Goal: Complete application form: Complete application form

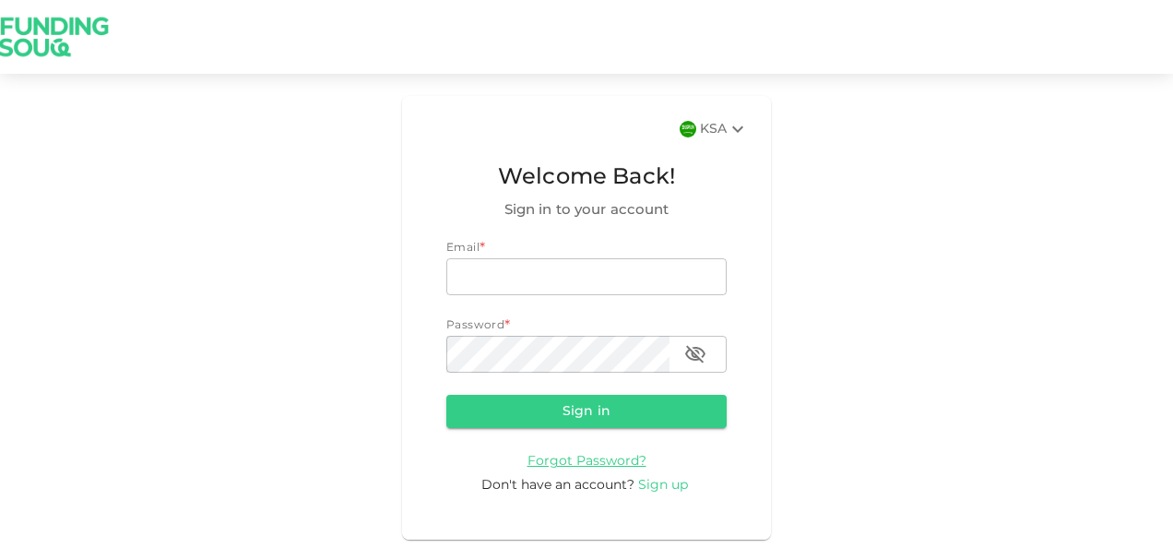
click at [660, 485] on span "Sign up" at bounding box center [663, 485] width 50 height 13
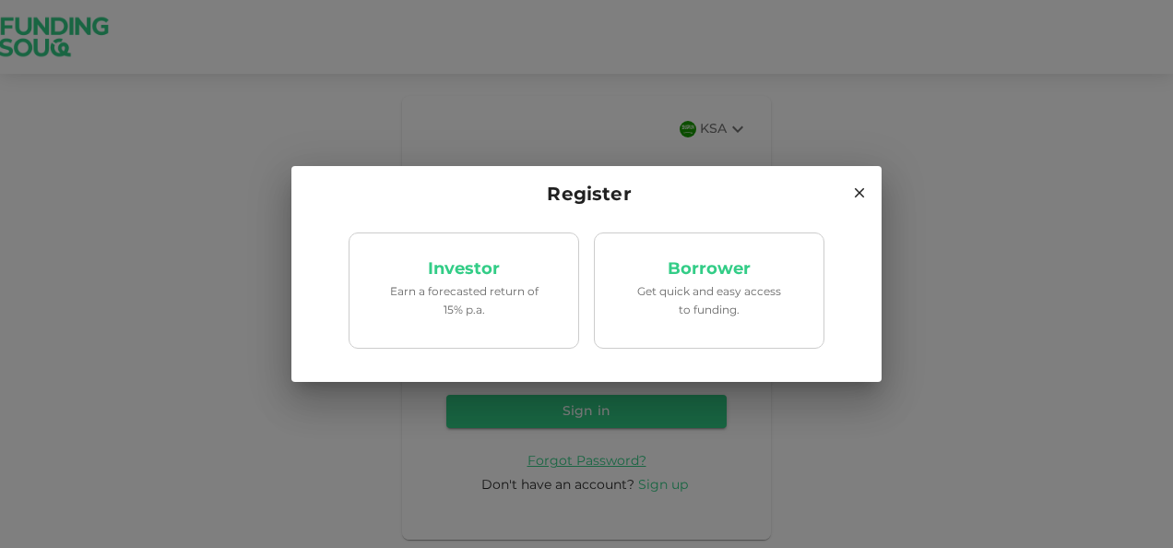
click at [660, 485] on div "Register Investor Earn a forecasted return of 15% p.a. Borrower Get quick and e…" at bounding box center [586, 274] width 1173 height 548
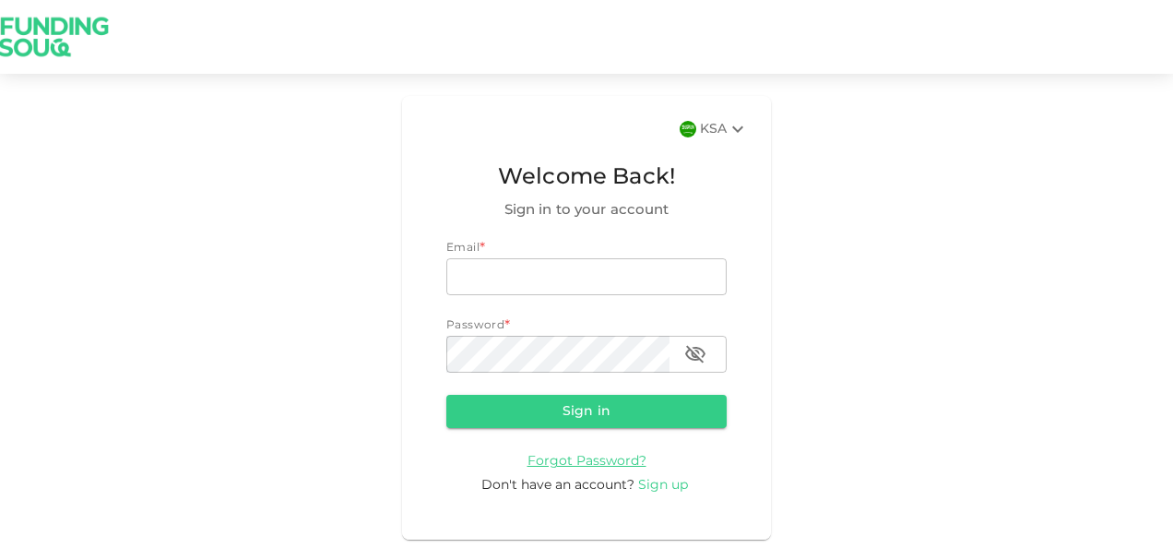
click at [659, 485] on span "Sign up" at bounding box center [663, 485] width 50 height 13
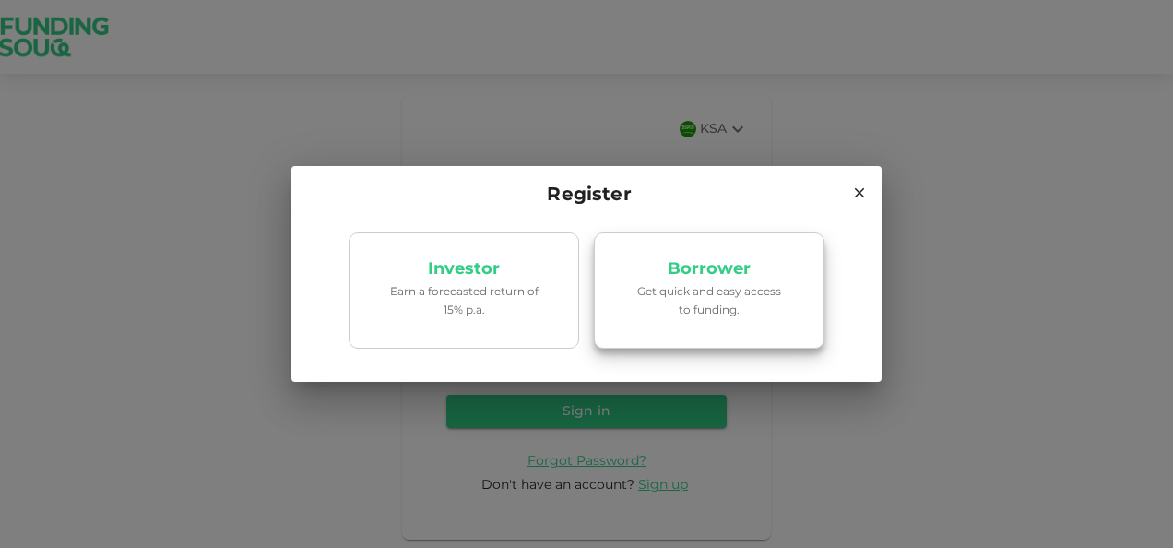
click at [659, 303] on p "Get quick and easy access to funding." at bounding box center [709, 301] width 157 height 35
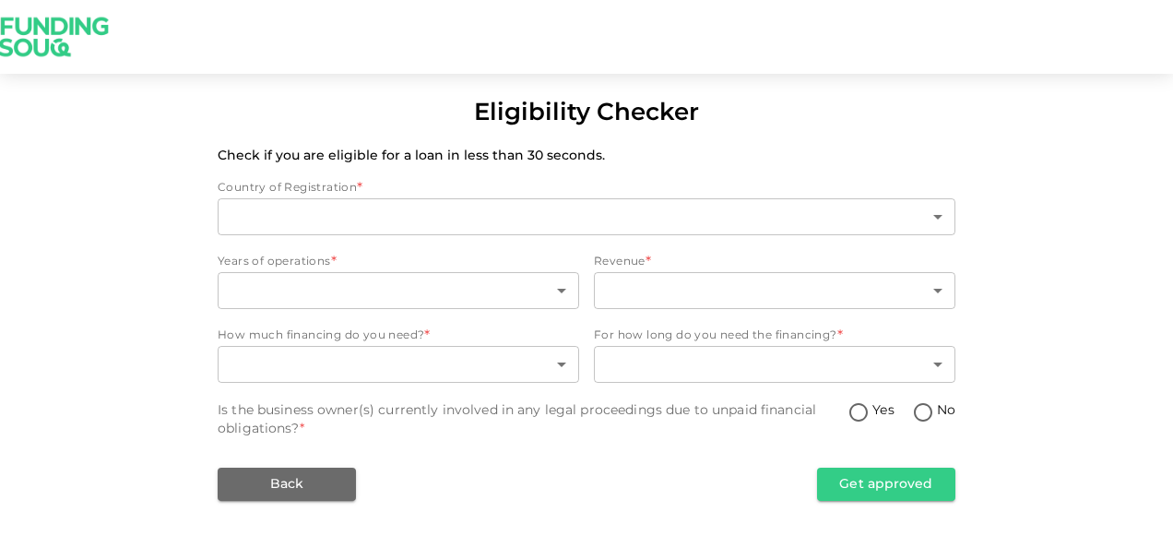
type input "2"
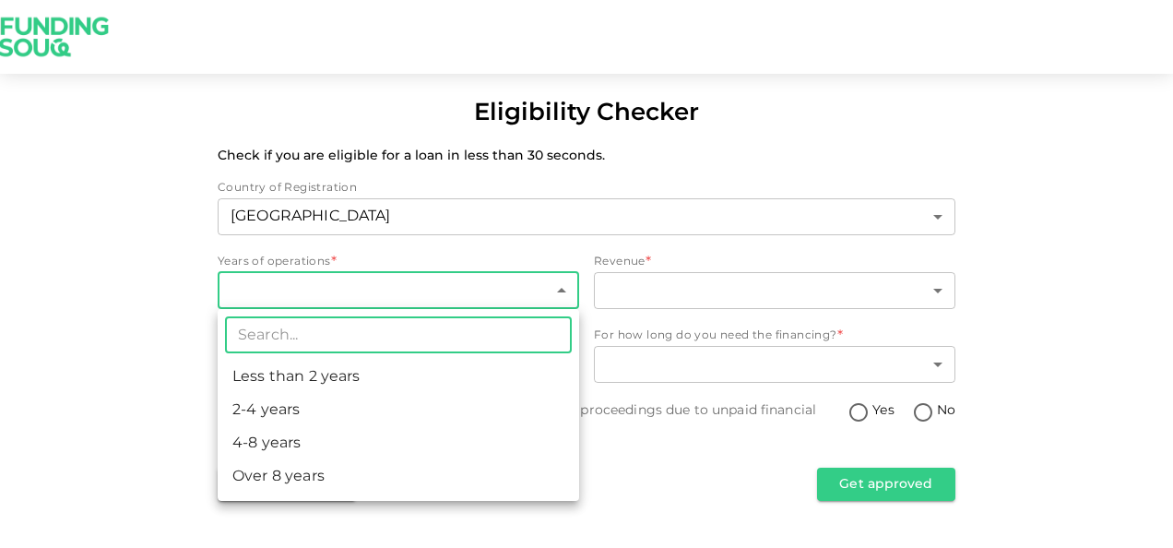
click at [525, 293] on body "Eligibility Checker Check if you are eligible for a loan in less than 30 second…" at bounding box center [586, 274] width 1173 height 548
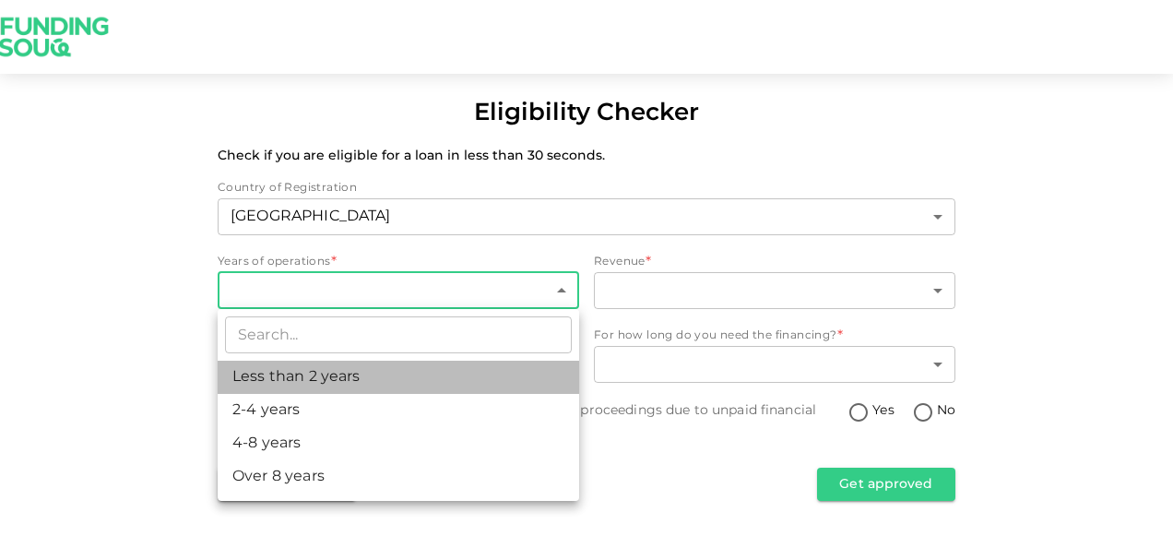
click at [344, 378] on li "Less than 2 years" at bounding box center [399, 377] width 362 height 33
type input "1"
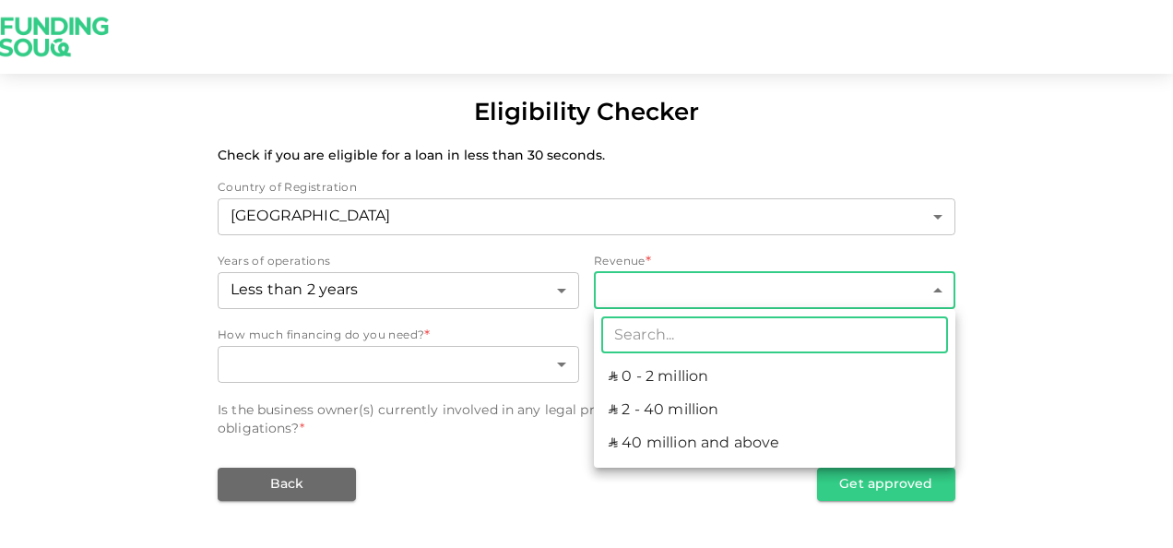
click at [664, 290] on body "Eligibility Checker Check if you are eligible for a loan in less than 30 second…" at bounding box center [586, 274] width 1173 height 548
click at [643, 374] on li "ʢ 0 - 2 million" at bounding box center [775, 377] width 362 height 33
type input "1"
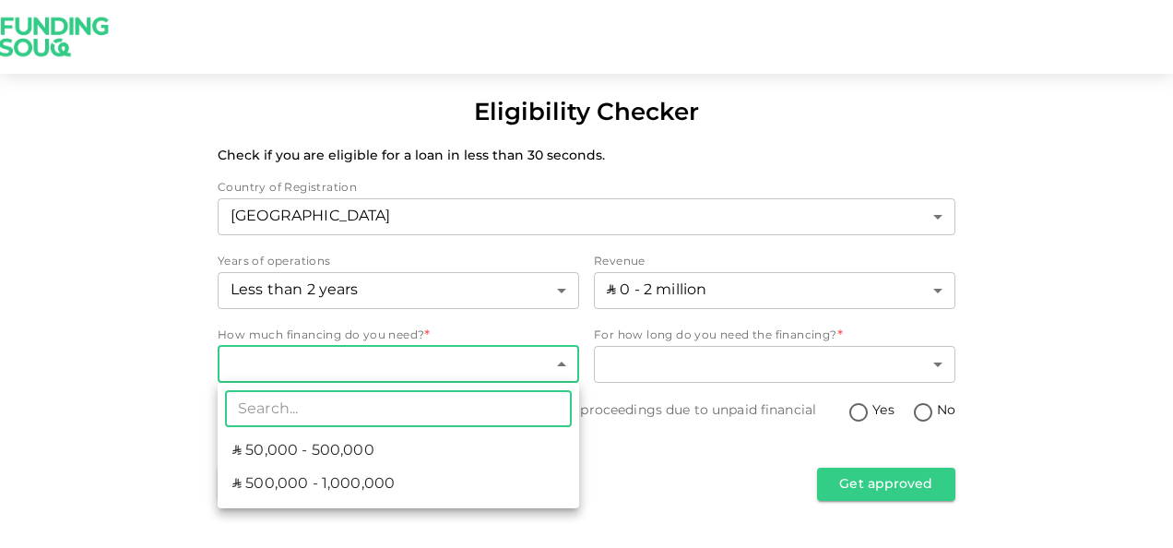
click at [466, 364] on body "Eligibility Checker Check if you are eligible for a loan in less than 30 second…" at bounding box center [586, 274] width 1173 height 548
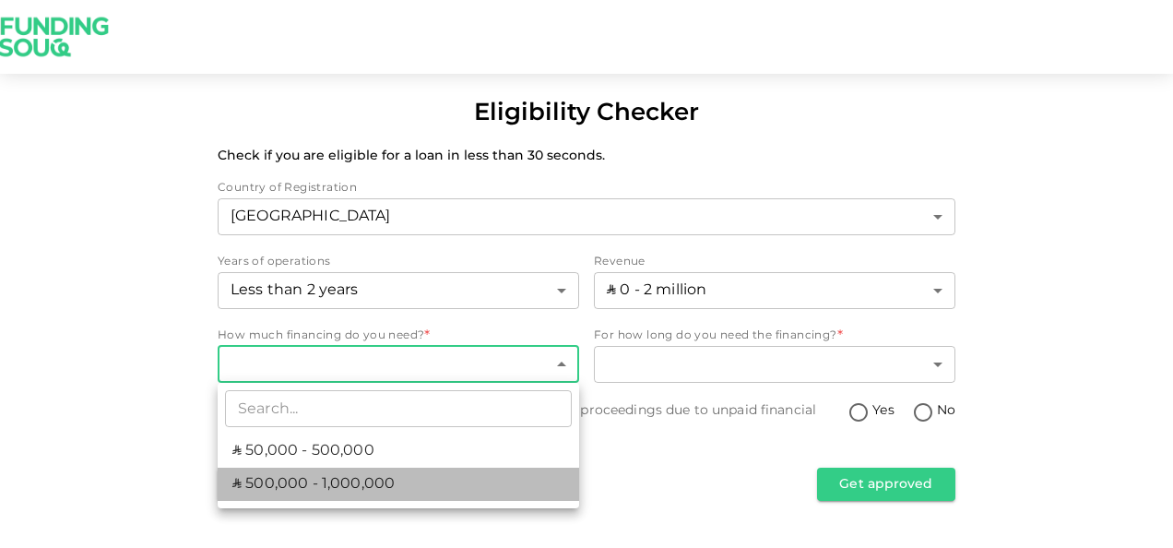
click at [355, 485] on span "ʢ 500,000 - 1,000,000" at bounding box center [313, 484] width 162 height 22
type input "2"
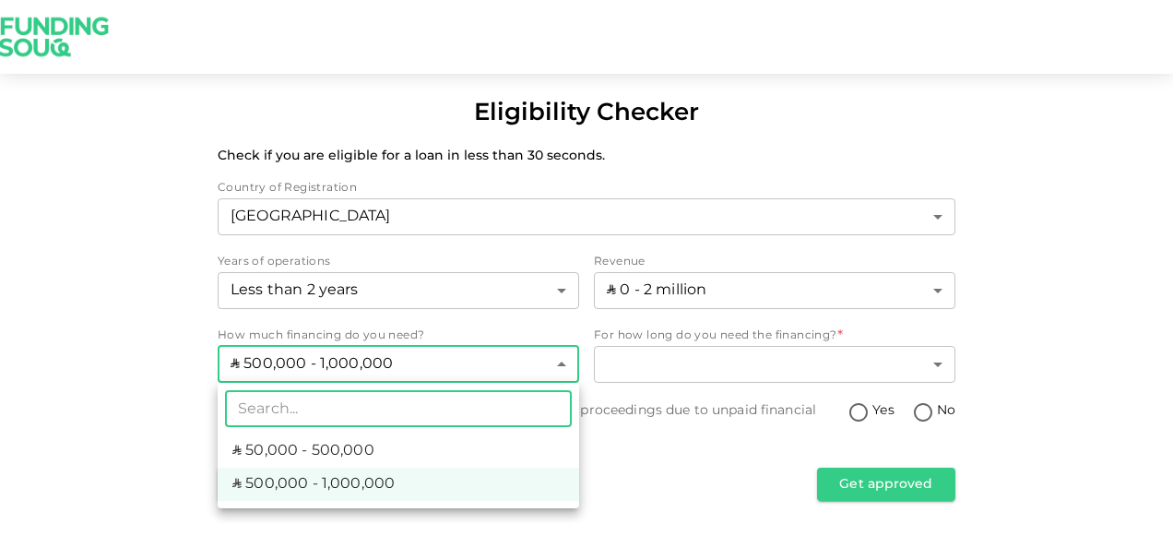
click at [574, 363] on body "Eligibility Checker Check if you are eligible for a loan in less than 30 second…" at bounding box center [586, 274] width 1173 height 548
click at [458, 487] on li "ʢ 500,000 - 1,000,000" at bounding box center [399, 484] width 362 height 33
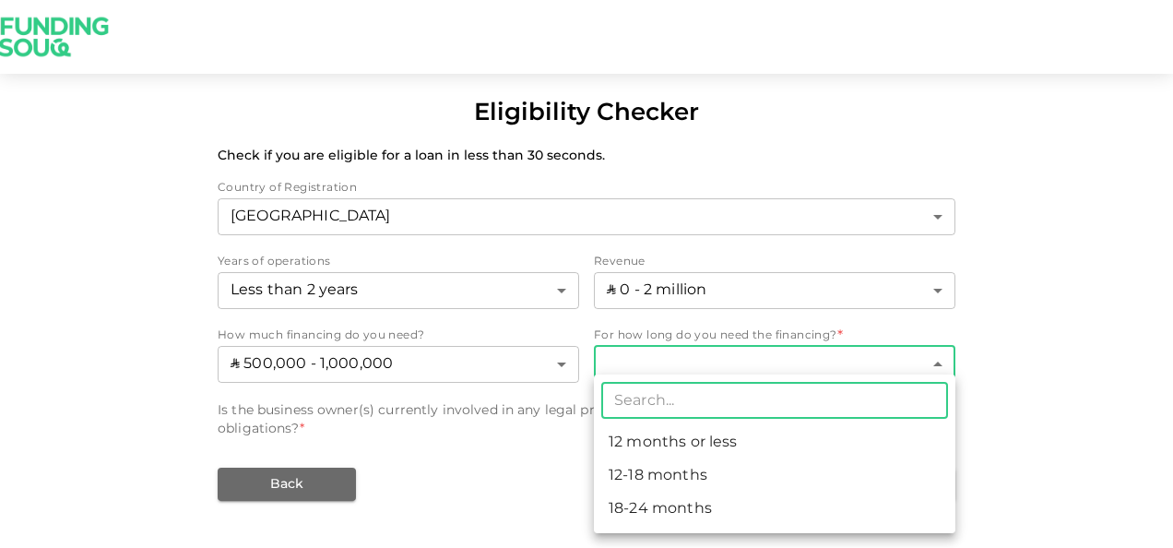
click at [917, 364] on body "Eligibility Checker Check if you are eligible for a loan in less than 30 second…" at bounding box center [586, 274] width 1173 height 548
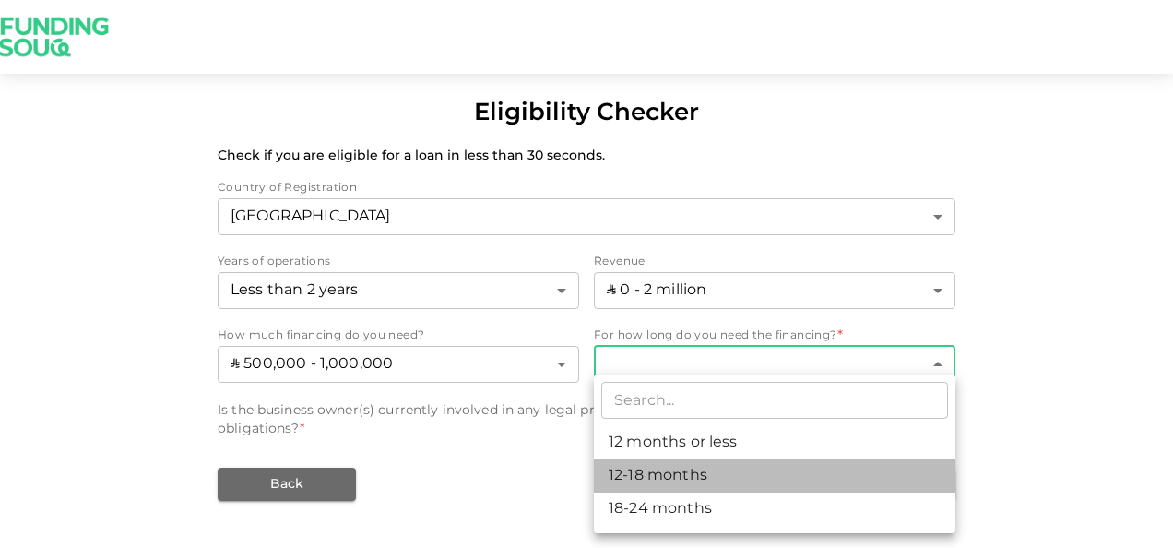
click at [666, 467] on li "12-18 months" at bounding box center [775, 475] width 362 height 33
type input "2"
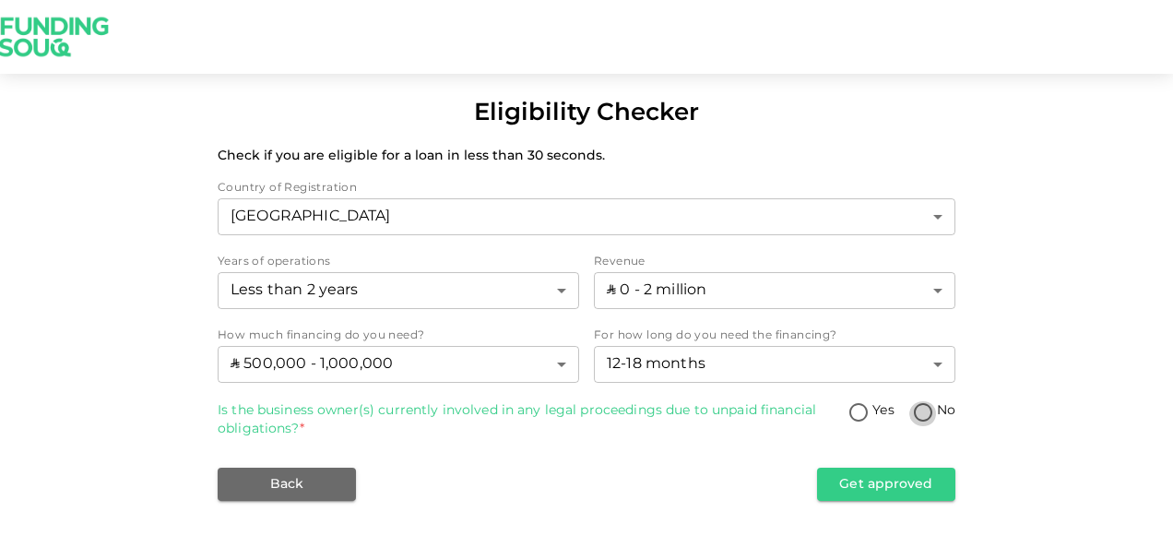
click at [924, 415] on input "No" at bounding box center [924, 413] width 28 height 25
radio input "true"
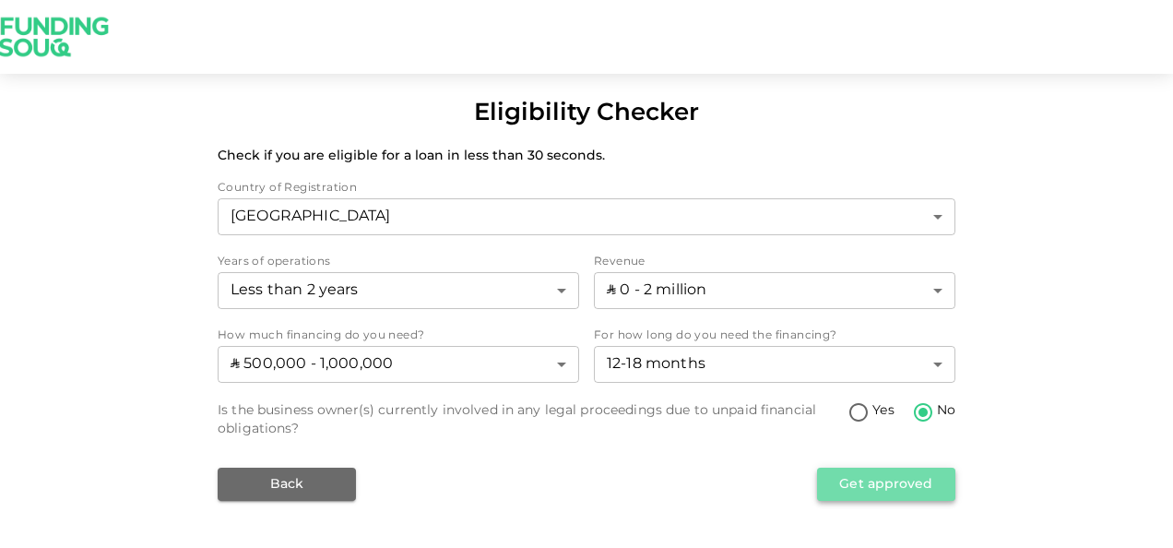
click at [871, 484] on button "Get approved" at bounding box center [886, 484] width 138 height 33
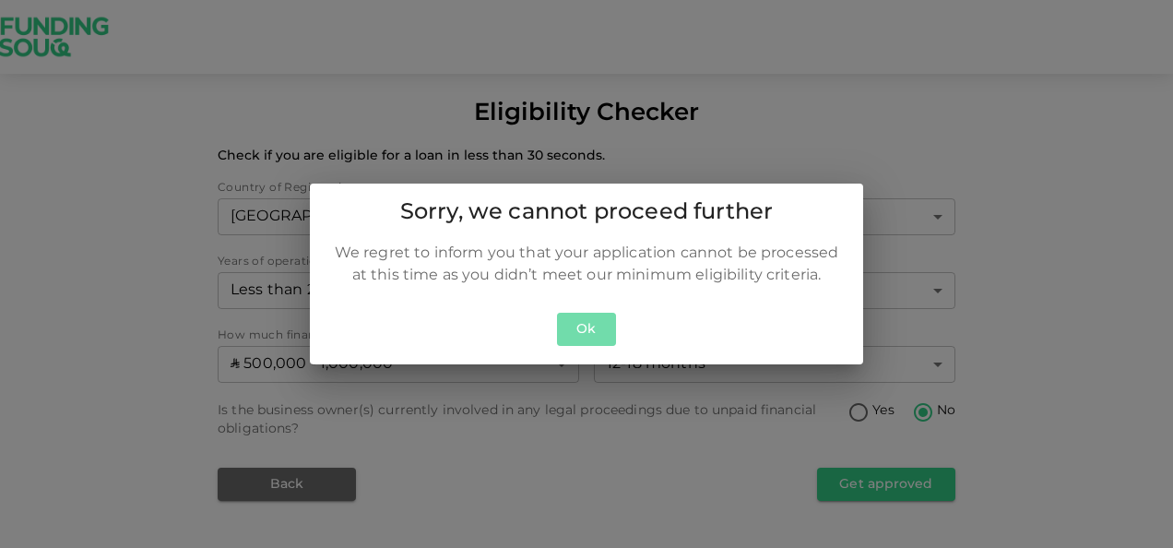
click at [581, 323] on button "Ok" at bounding box center [586, 330] width 59 height 34
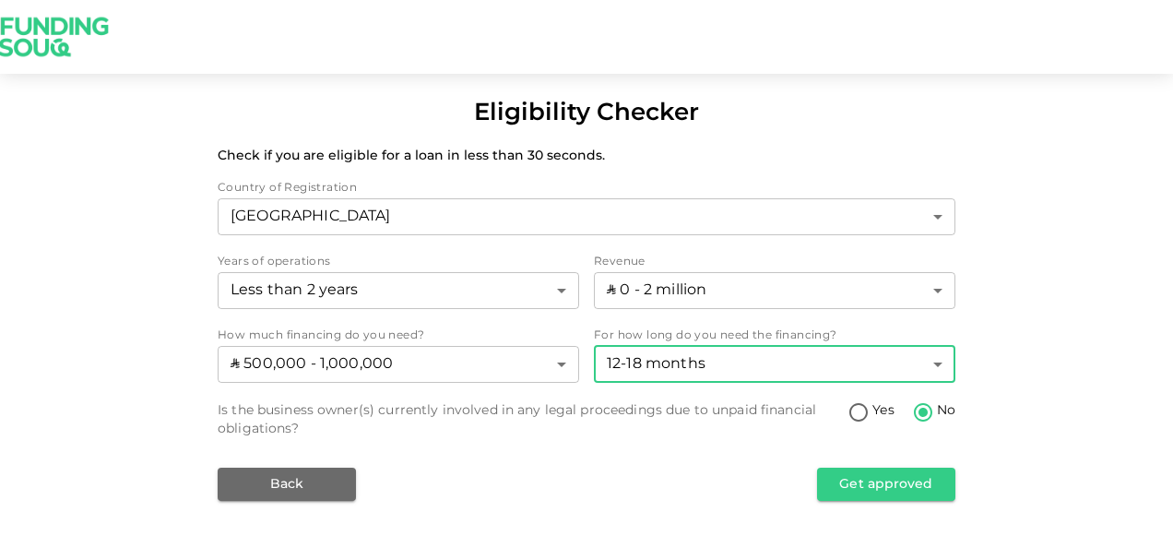
click at [813, 375] on body "Eligibility Checker Check if you are eligible for a loan in less than 30 second…" at bounding box center [586, 274] width 1173 height 548
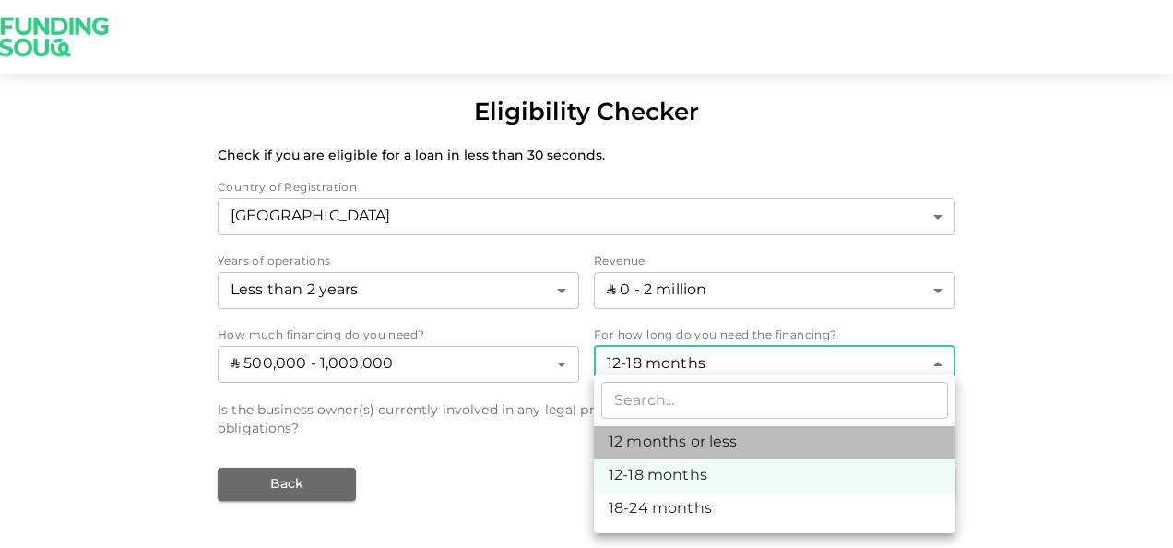
click at [692, 438] on li "12 months or less" at bounding box center [775, 442] width 362 height 33
type input "1"
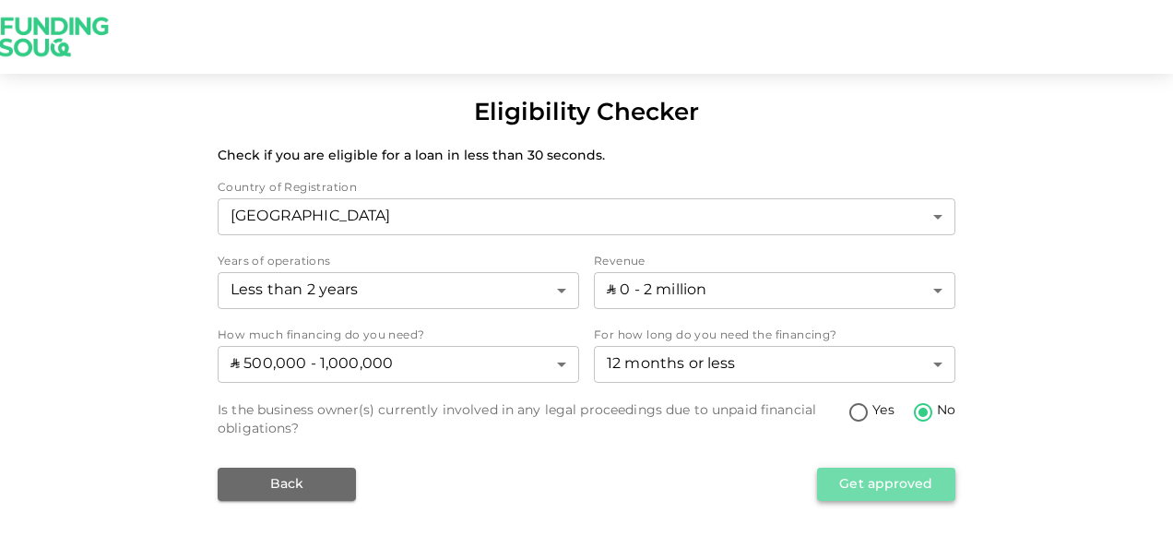
click at [864, 482] on button "Get approved" at bounding box center [886, 484] width 138 height 33
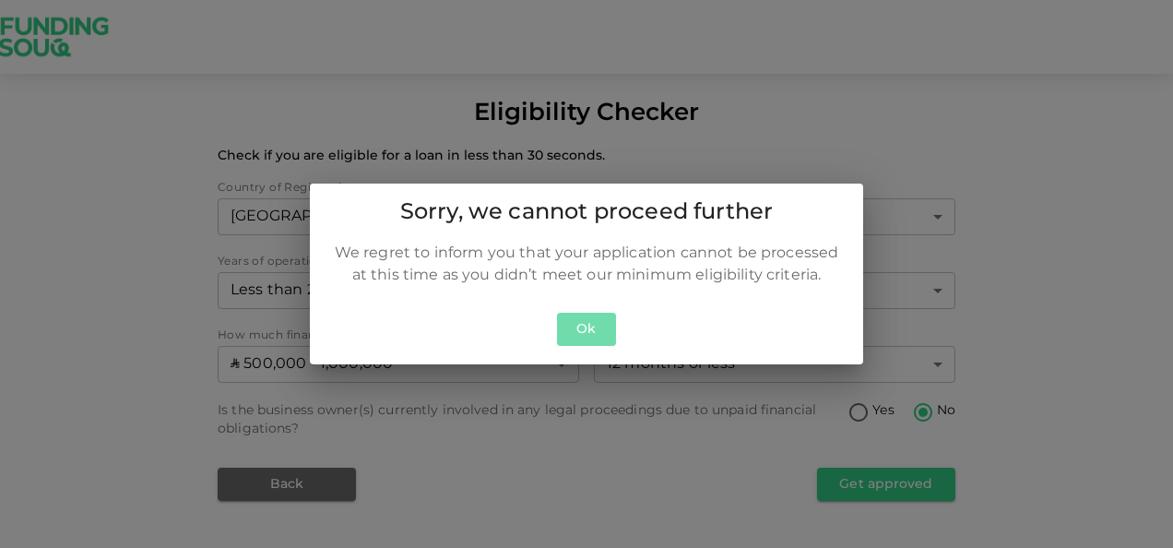
click at [604, 330] on button "Ok" at bounding box center [586, 330] width 59 height 34
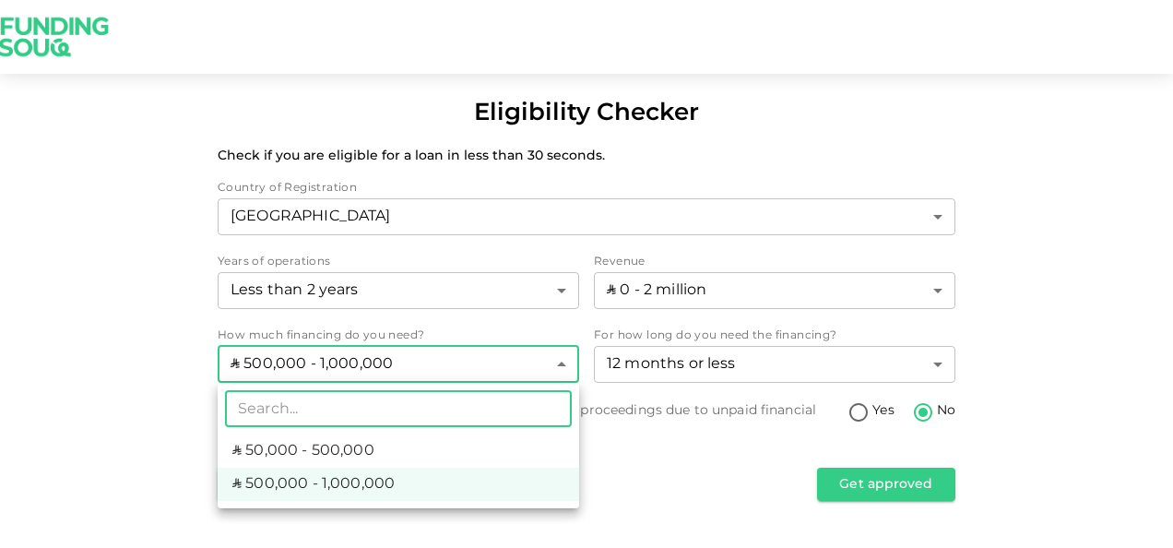
click at [556, 367] on body "Eligibility Checker Check if you are eligible for a loan in less than 30 second…" at bounding box center [586, 274] width 1173 height 548
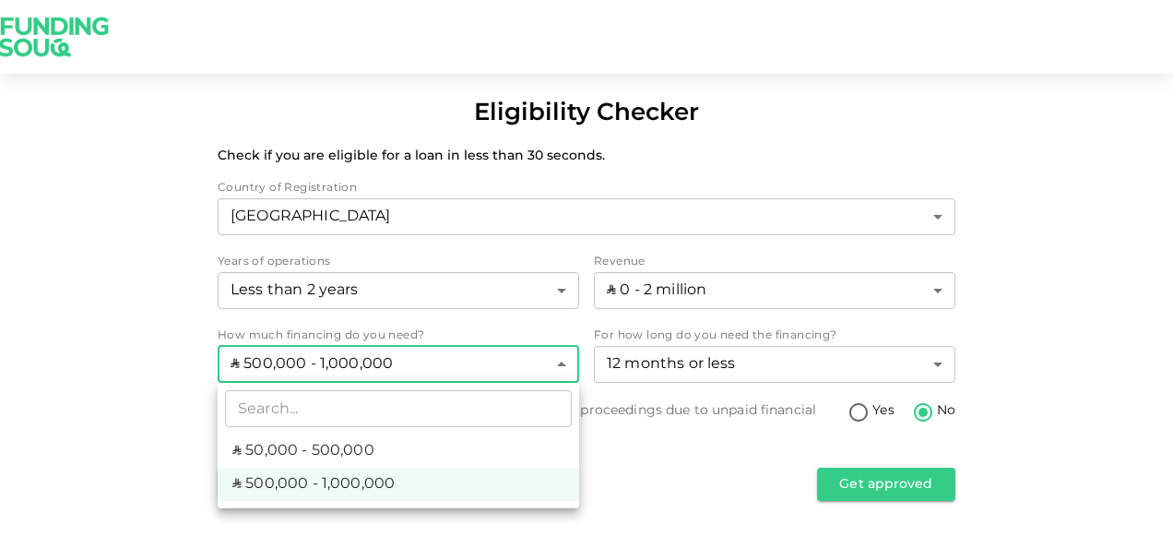
click at [681, 460] on div at bounding box center [586, 274] width 1173 height 548
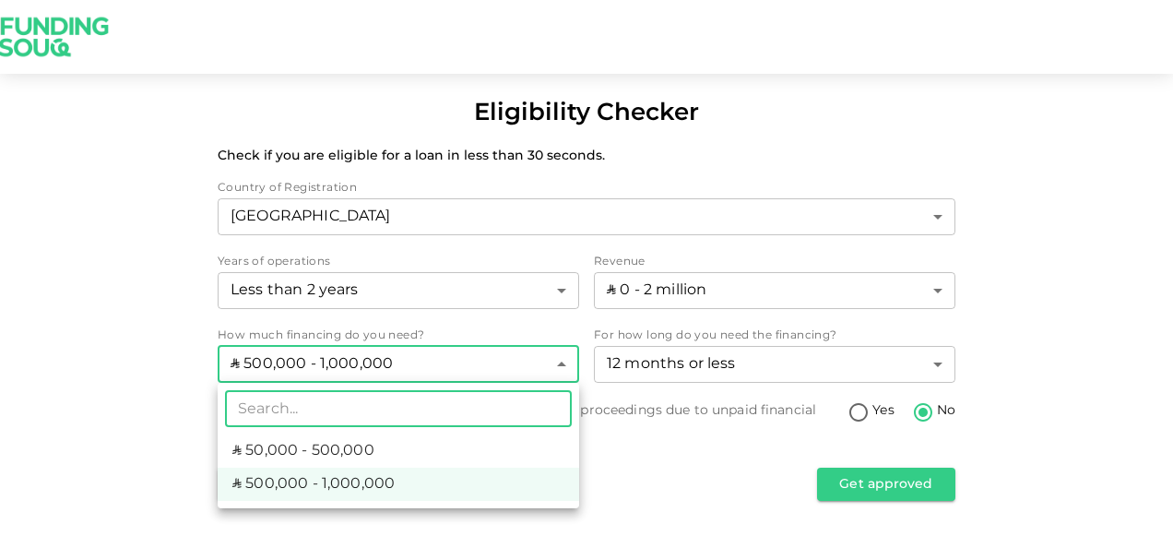
click at [562, 365] on body "Eligibility Checker Check if you are eligible for a loan in less than 30 second…" at bounding box center [586, 274] width 1173 height 548
click at [365, 454] on span "ʢ 50,000 - 500,000" at bounding box center [303, 451] width 142 height 22
type input "1"
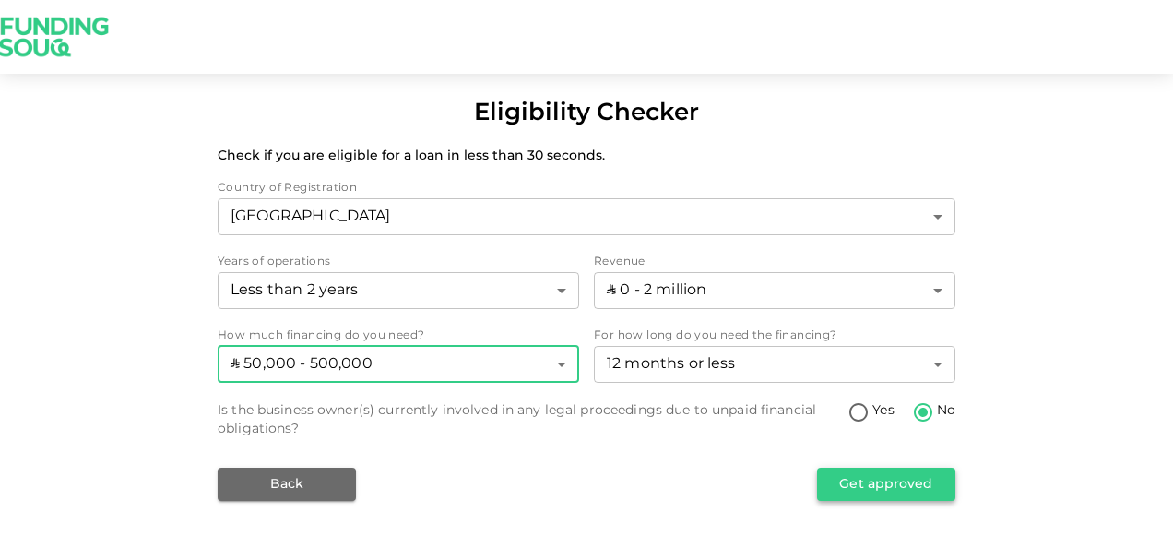
click at [910, 479] on button "Get approved" at bounding box center [886, 484] width 138 height 33
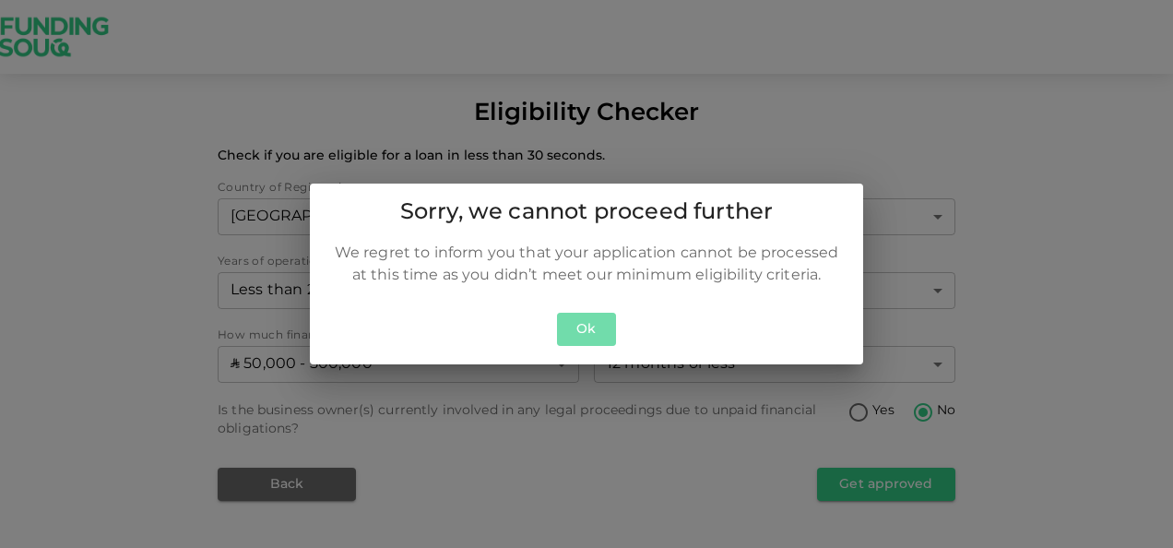
click at [589, 325] on button "Ok" at bounding box center [586, 330] width 59 height 34
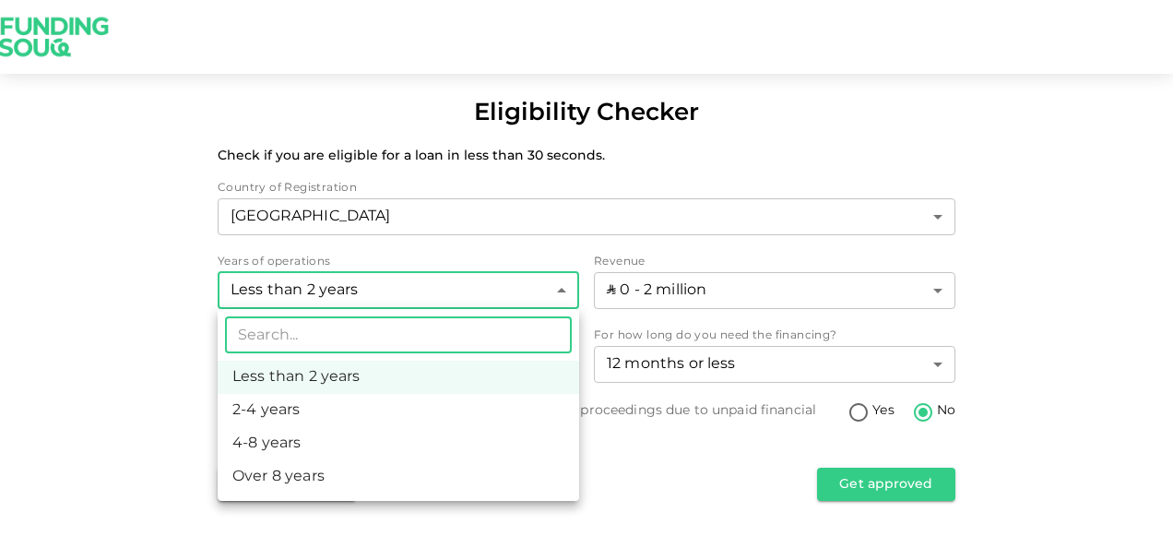
click at [534, 296] on body "Eligibility Checker Check if you are eligible for a loan in less than 30 second…" at bounding box center [586, 274] width 1173 height 548
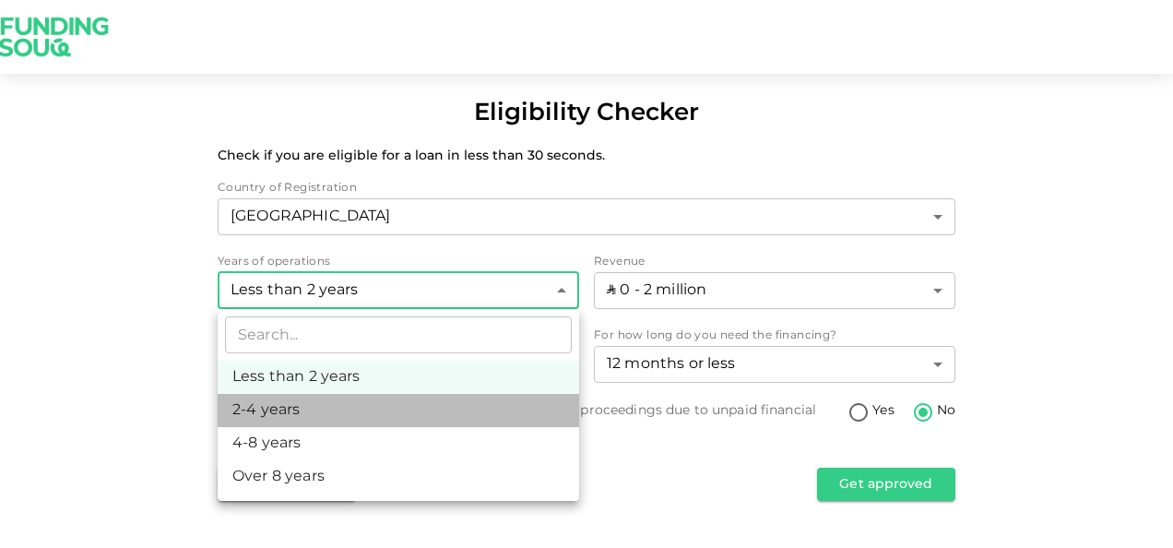
click at [260, 412] on li "2-4 years" at bounding box center [399, 410] width 362 height 33
type input "2"
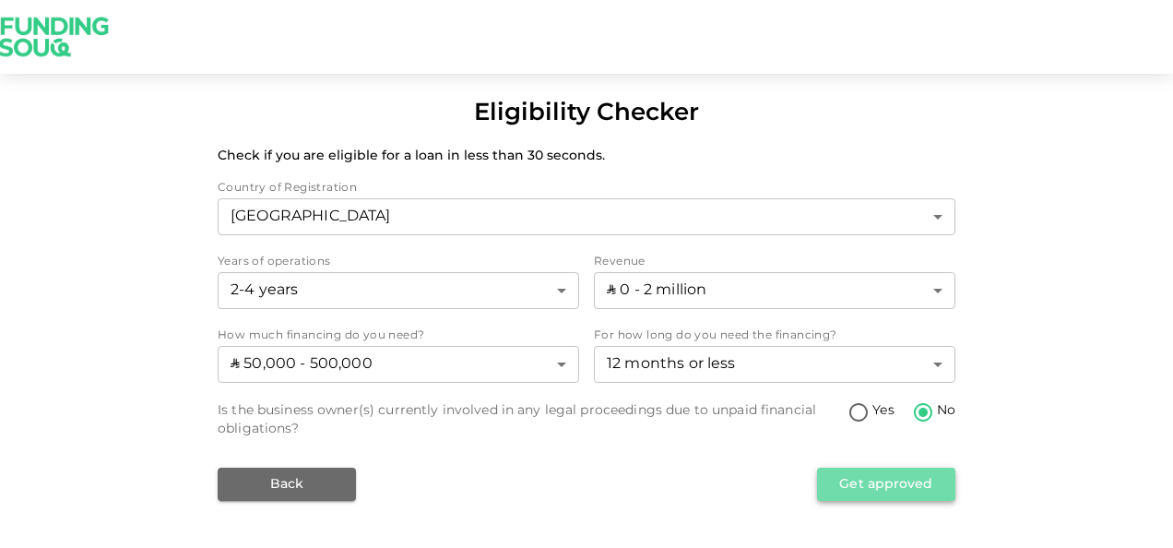
click at [881, 485] on button "Get approved" at bounding box center [886, 484] width 138 height 33
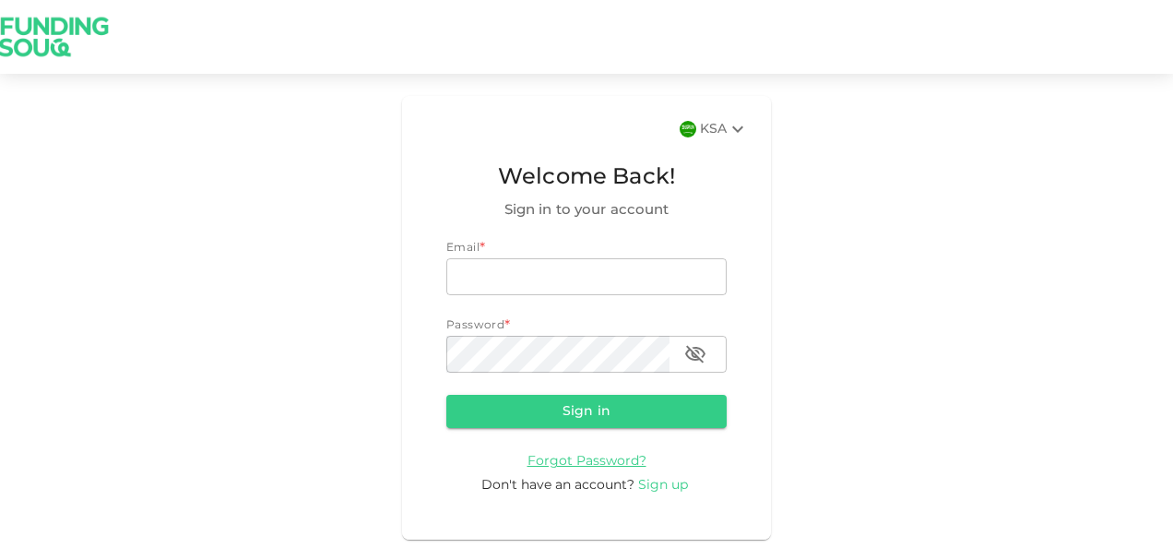
click at [652, 485] on span "Sign up" at bounding box center [663, 485] width 50 height 13
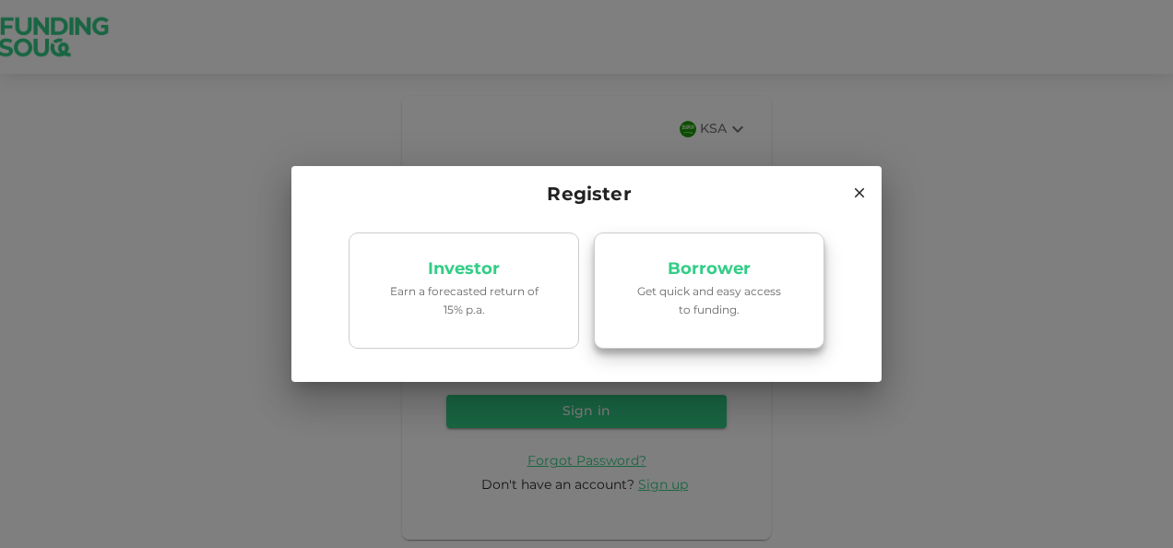
click at [689, 292] on p "Get quick and easy access to funding." at bounding box center [709, 301] width 157 height 35
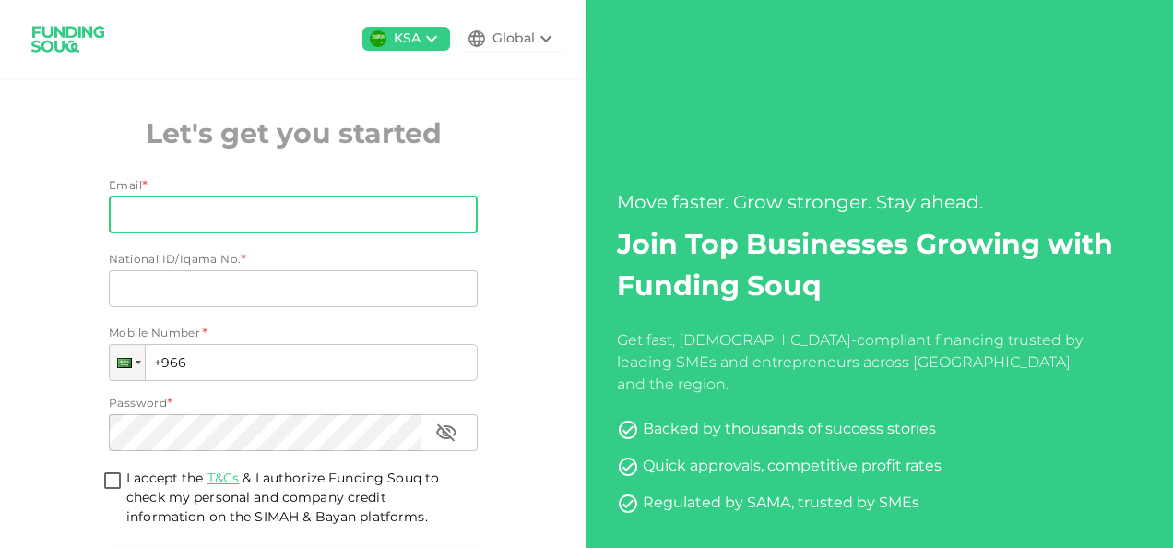
click at [258, 214] on input "Email" at bounding box center [283, 214] width 349 height 37
type input "[EMAIL_ADDRESS][DOMAIN_NAME]"
drag, startPoint x: 380, startPoint y: 219, endPoint x: 5, endPoint y: 206, distance: 375.7
click at [5, 206] on div "KSA Global Let's get you started Email Email [EMAIL_ADDRESS][DOMAIN_NAME] Email…" at bounding box center [293, 341] width 587 height 683
type input "[EMAIL_ADDRESS][DOMAIN_NAME]"
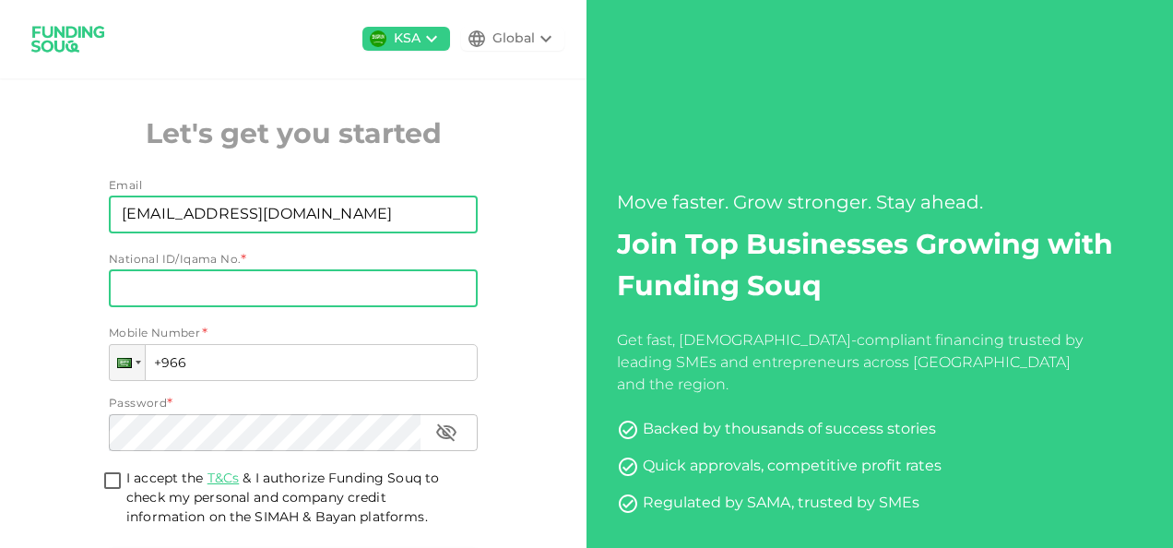
click at [285, 290] on input "National ID/Iqama No." at bounding box center [293, 288] width 369 height 37
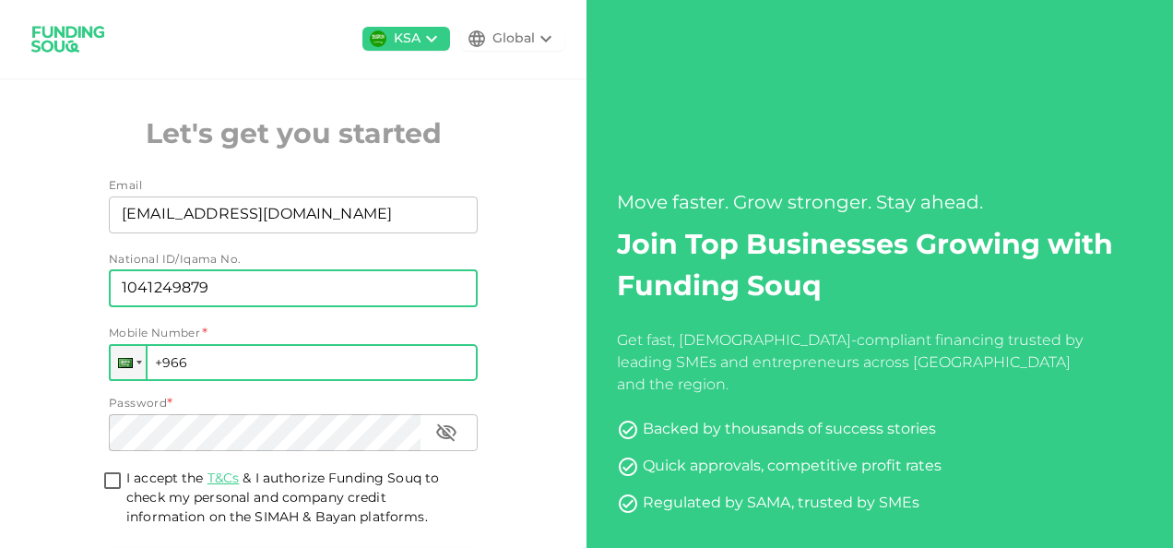
type input "1041249879"
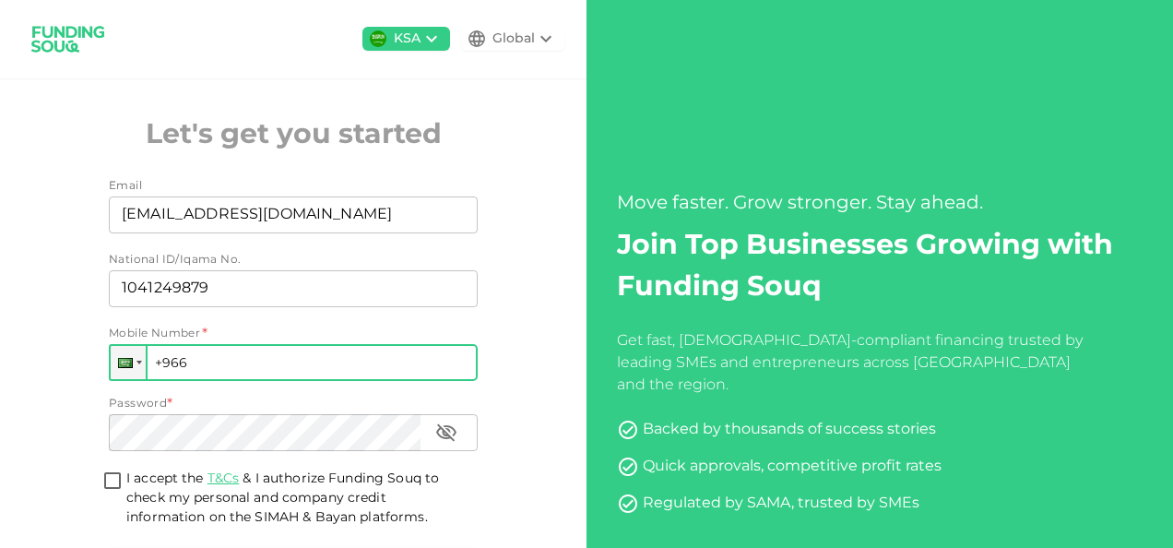
click at [244, 359] on input "+966" at bounding box center [293, 362] width 369 height 37
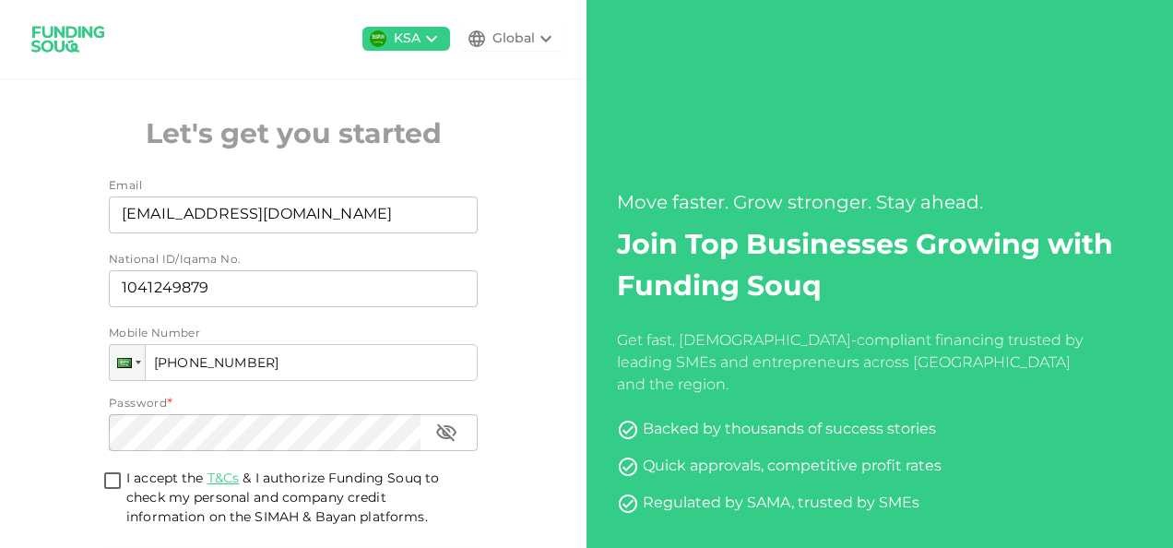
type input "[PHONE_NUMBER]"
click at [107, 487] on input "I accept the T&Cs & I authorize Funding Souq to check my personal and company c…" at bounding box center [113, 482] width 28 height 25
checkbox input "true"
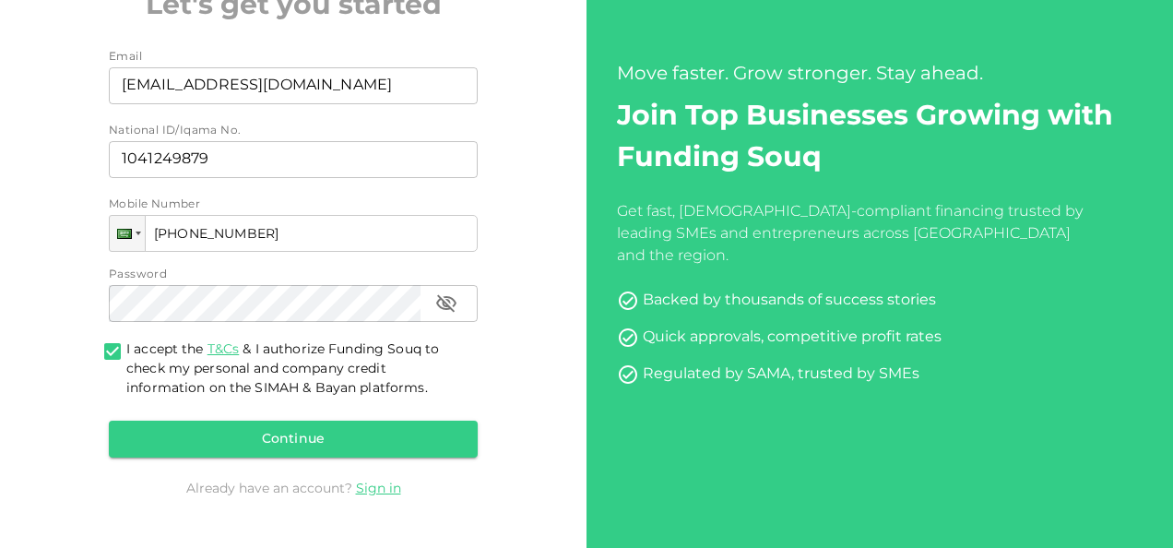
scroll to position [164, 0]
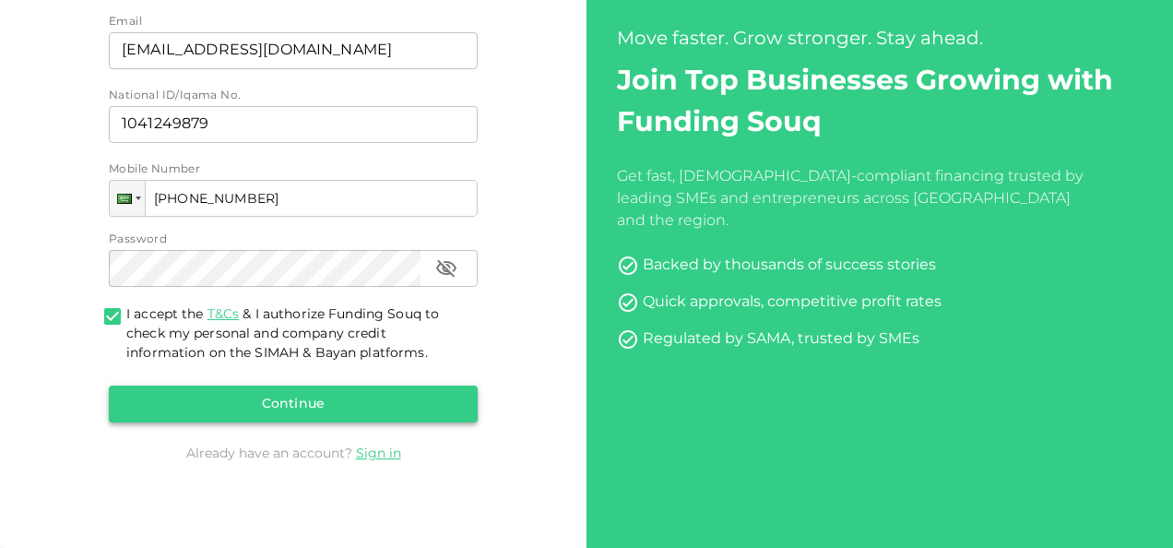
click at [358, 400] on button "Continue" at bounding box center [293, 404] width 369 height 37
